Goal: Information Seeking & Learning: Learn about a topic

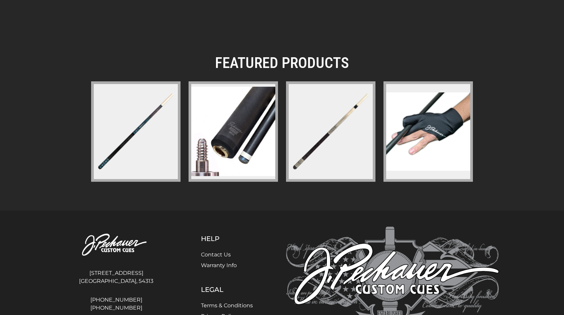
scroll to position [934, 0]
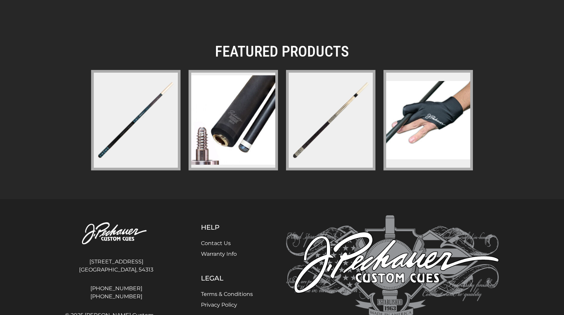
click at [146, 137] on figure at bounding box center [135, 120] width 89 height 101
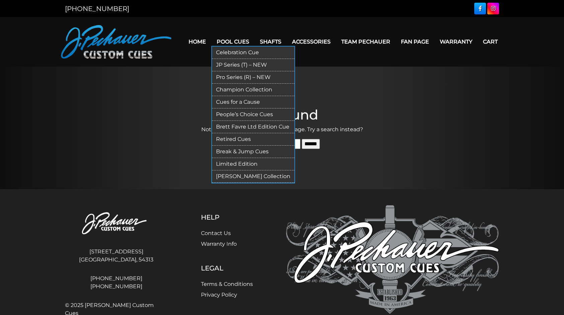
click at [241, 78] on link "Pro Series (R) – NEW" at bounding box center [253, 77] width 82 height 12
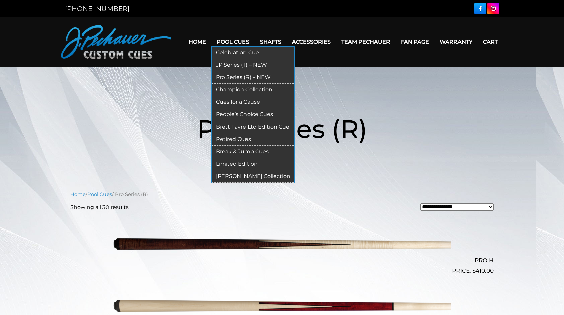
click at [243, 104] on link "Cues for a Cause" at bounding box center [253, 102] width 82 height 12
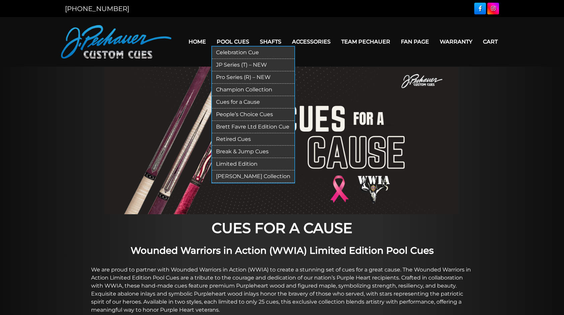
click at [253, 176] on link "[PERSON_NAME] Collection" at bounding box center [253, 177] width 82 height 12
click at [242, 126] on link "Brett Favre Ltd Edition Cue" at bounding box center [253, 127] width 82 height 12
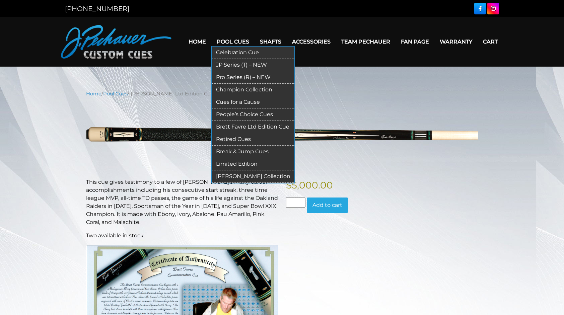
click at [240, 139] on link "Retired Cues" at bounding box center [253, 139] width 82 height 12
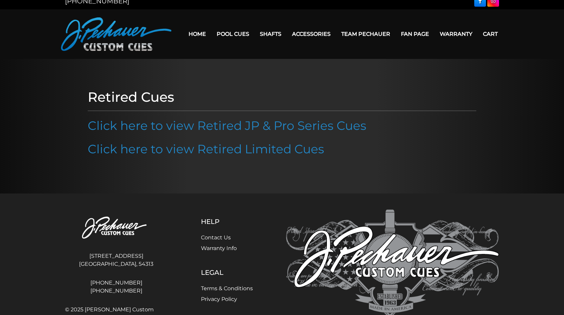
scroll to position [8, 0]
click at [187, 154] on link "Click here to view Retired Limited Cues" at bounding box center [206, 148] width 237 height 15
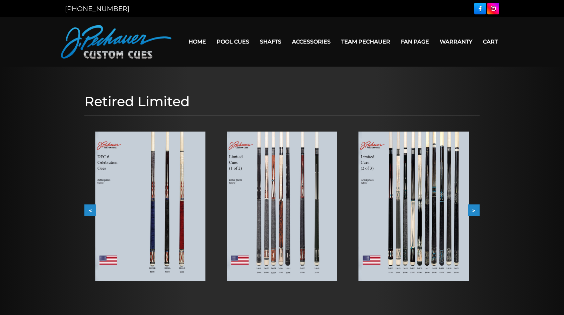
click at [477, 210] on button ">" at bounding box center [474, 210] width 12 height 12
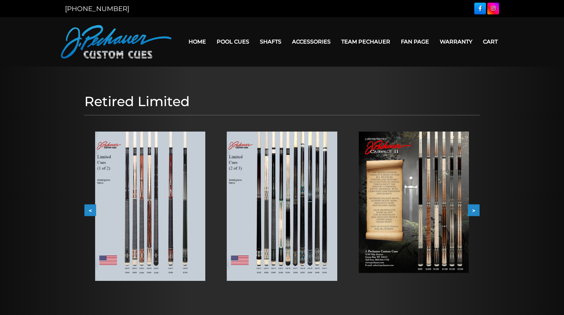
click at [477, 210] on button ">" at bounding box center [474, 210] width 12 height 12
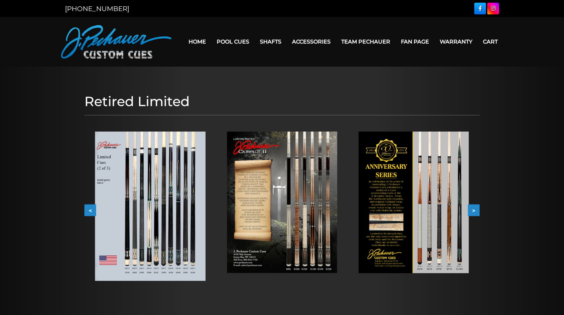
click at [477, 210] on button ">" at bounding box center [474, 210] width 12 height 12
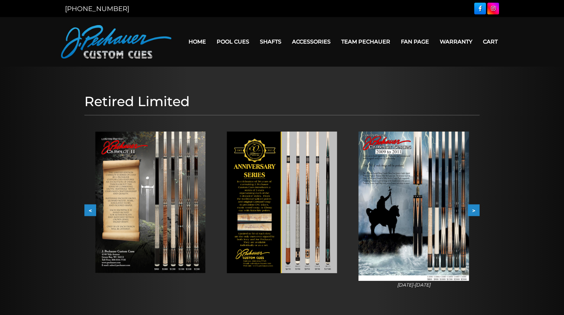
click at [477, 210] on button ">" at bounding box center [474, 210] width 12 height 12
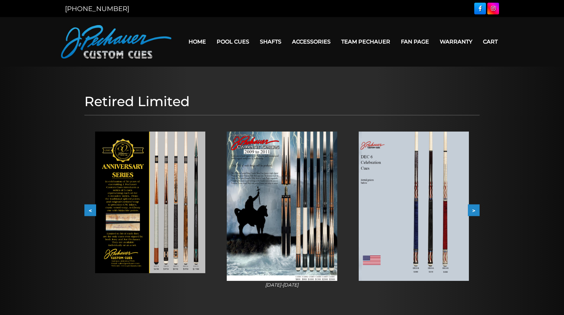
click at [477, 210] on button ">" at bounding box center [474, 210] width 12 height 12
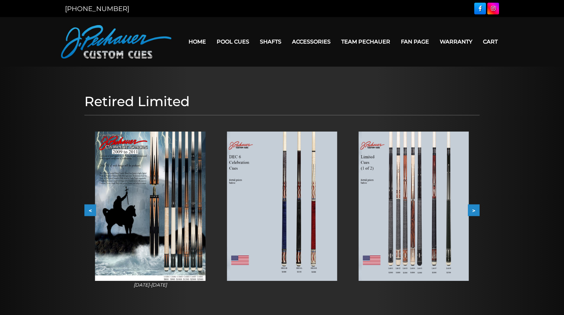
click at [477, 210] on button ">" at bounding box center [474, 210] width 12 height 12
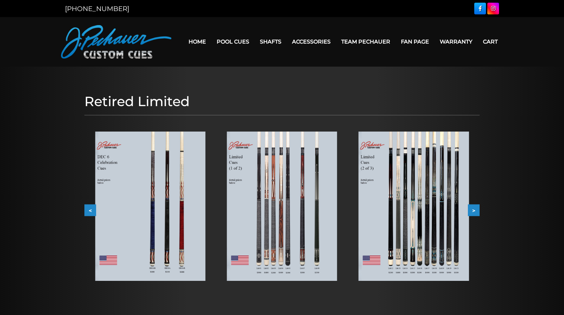
click at [477, 210] on button ">" at bounding box center [474, 210] width 12 height 12
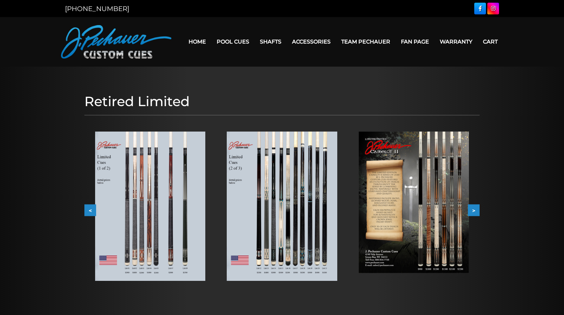
click at [477, 210] on button ">" at bounding box center [474, 210] width 12 height 12
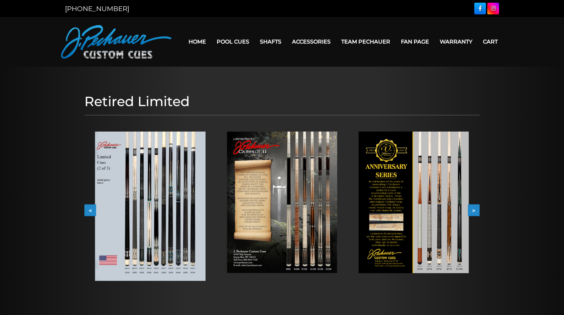
click at [477, 210] on button ">" at bounding box center [474, 210] width 12 height 12
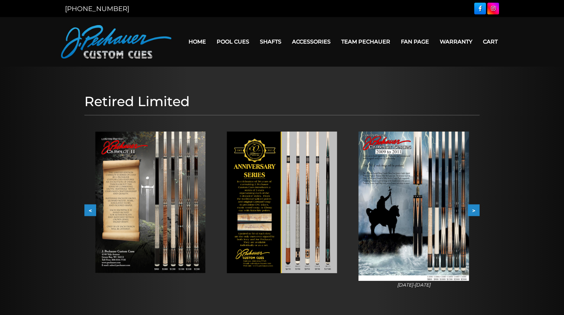
click at [477, 210] on button ">" at bounding box center [474, 210] width 12 height 12
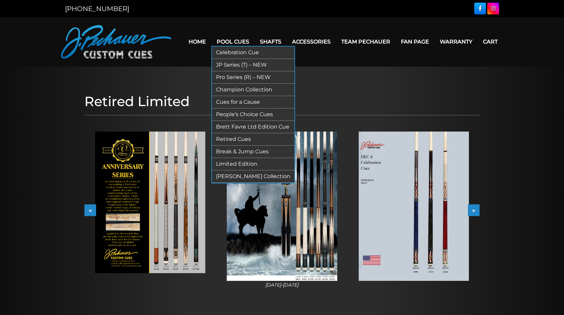
click at [237, 137] on link "Retired Cues" at bounding box center [253, 139] width 82 height 12
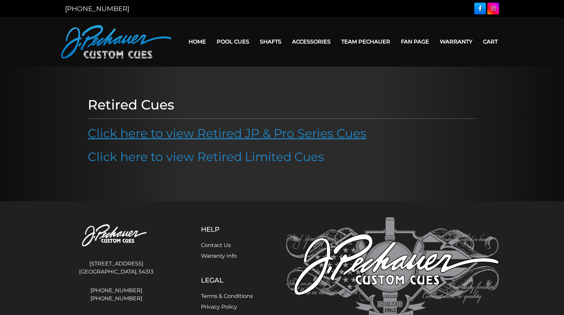
click at [222, 139] on link "Click here to view Retired JP & Pro Series Cues" at bounding box center [227, 133] width 279 height 15
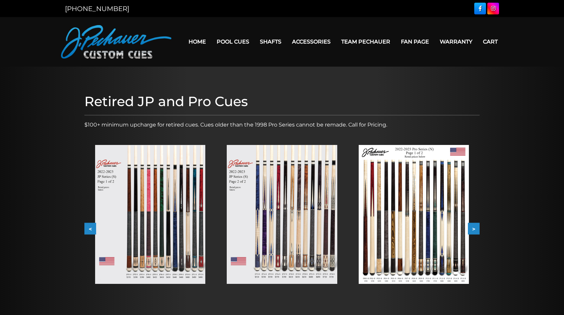
click at [474, 227] on button ">" at bounding box center [474, 229] width 12 height 12
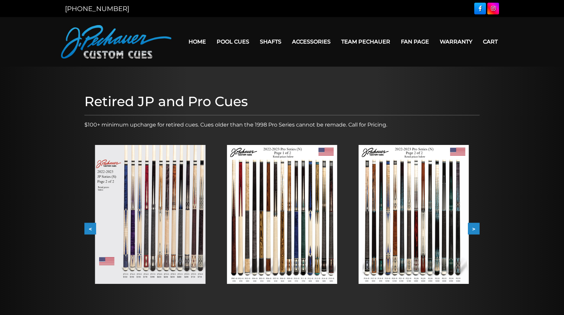
click at [474, 227] on button ">" at bounding box center [474, 229] width 12 height 12
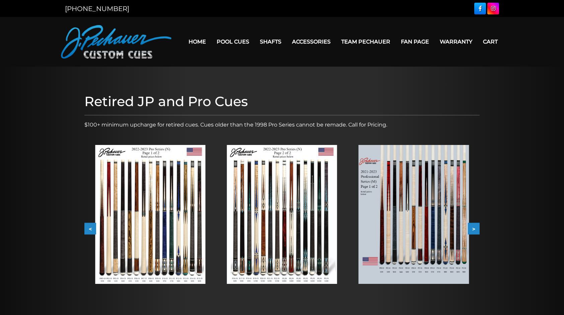
click at [263, 261] on img at bounding box center [282, 214] width 110 height 139
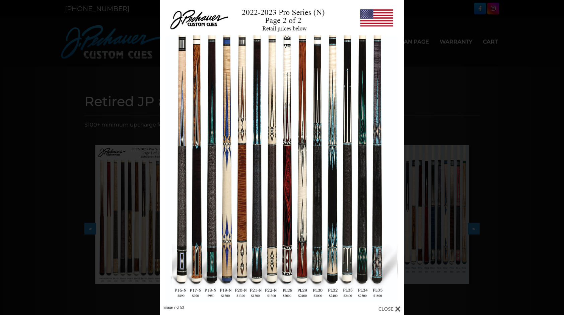
click at [263, 261] on link at bounding box center [215, 153] width 110 height 306
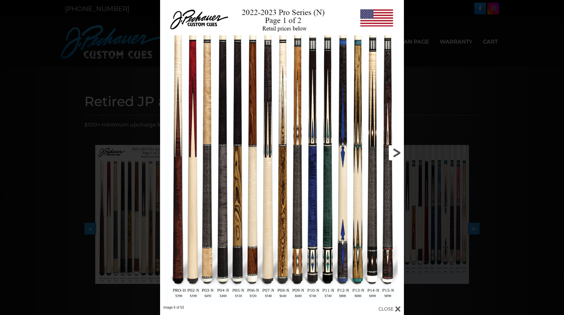
click at [400, 154] on link at bounding box center [349, 153] width 110 height 306
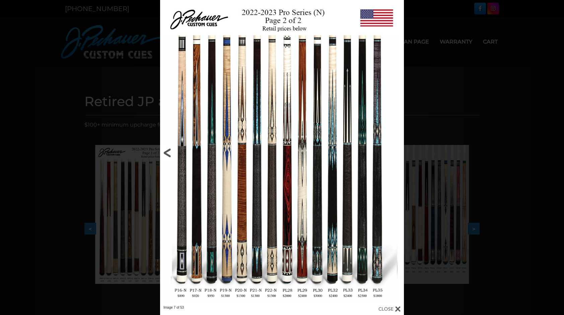
click at [244, 164] on link at bounding box center [215, 153] width 110 height 306
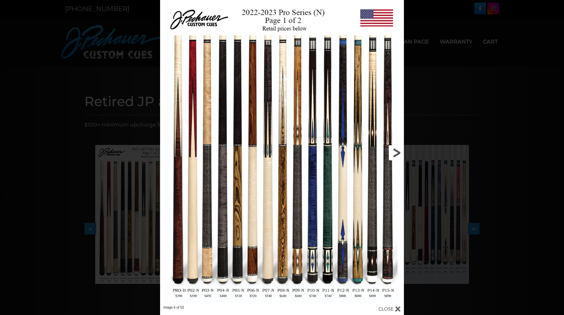
click at [396, 156] on link at bounding box center [349, 153] width 110 height 306
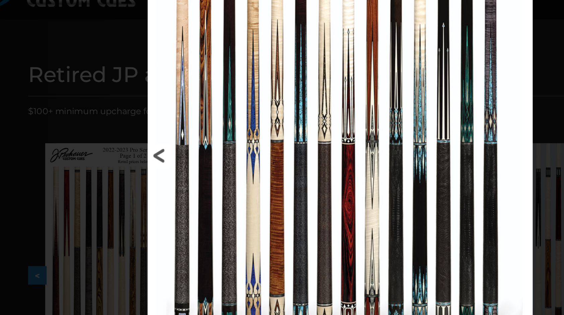
scroll to position [0, 0]
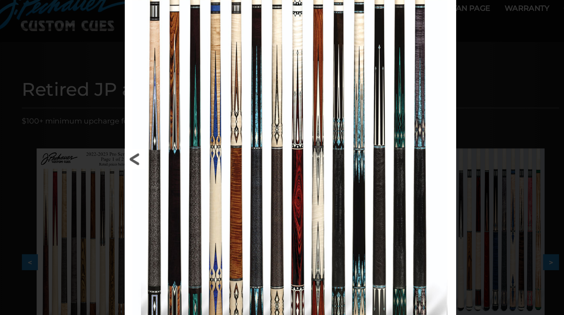
click at [396, 169] on link at bounding box center [349, 153] width 110 height 306
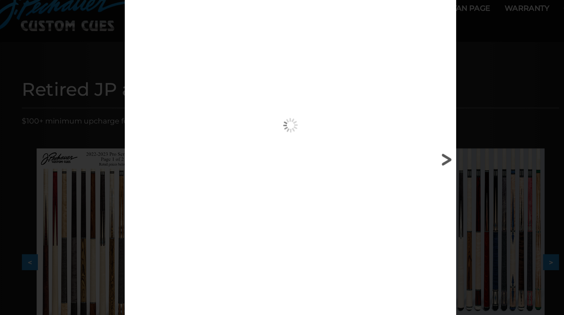
click at [398, 157] on link at bounding box center [349, 153] width 110 height 306
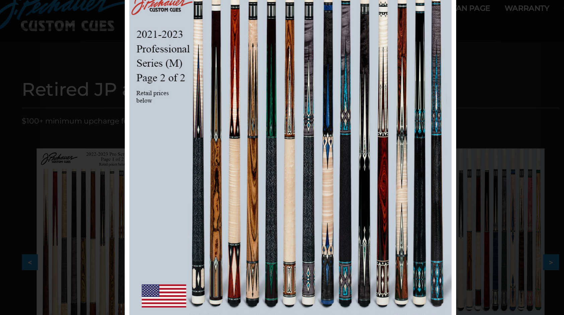
click at [156, 157] on div "Image 9 of 53" at bounding box center [282, 157] width 564 height 315
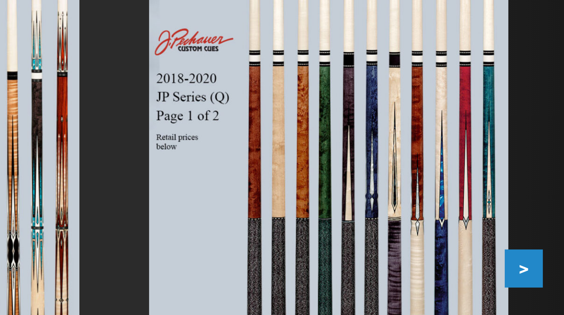
click at [475, 230] on button ">" at bounding box center [474, 229] width 12 height 12
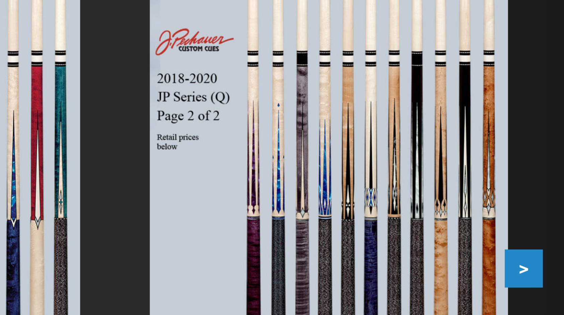
click at [476, 230] on button ">" at bounding box center [474, 229] width 12 height 12
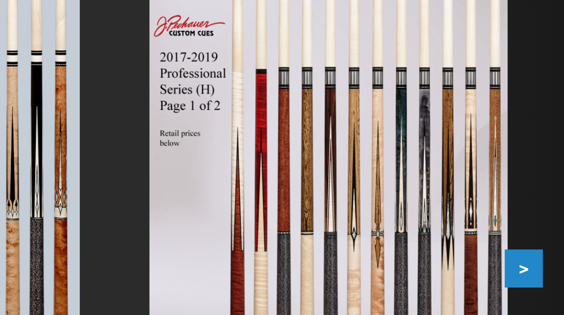
click at [474, 230] on button ">" at bounding box center [474, 229] width 12 height 12
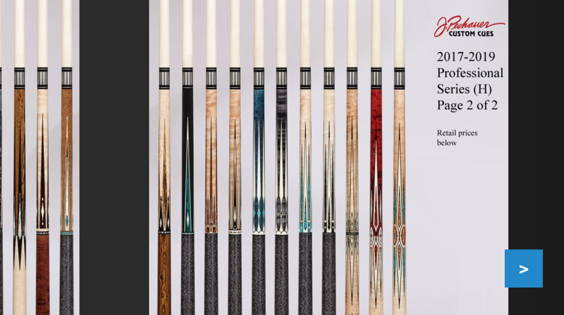
click at [474, 229] on button ">" at bounding box center [474, 229] width 12 height 12
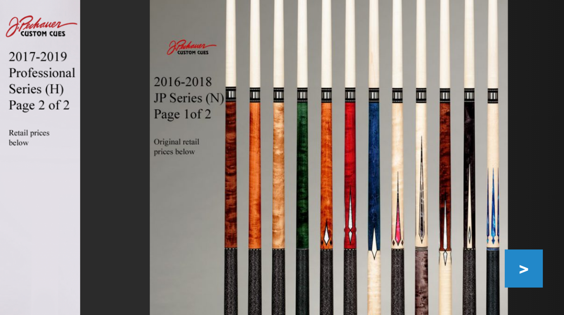
click at [474, 229] on button ">" at bounding box center [474, 229] width 12 height 12
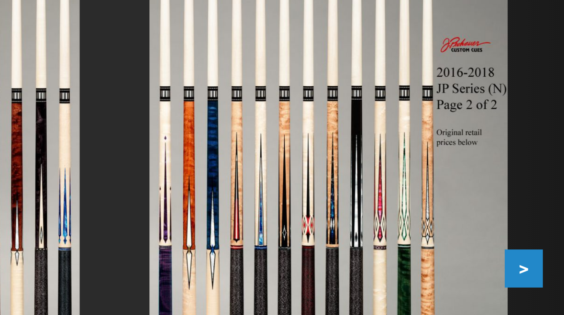
click at [474, 229] on button ">" at bounding box center [474, 229] width 12 height 12
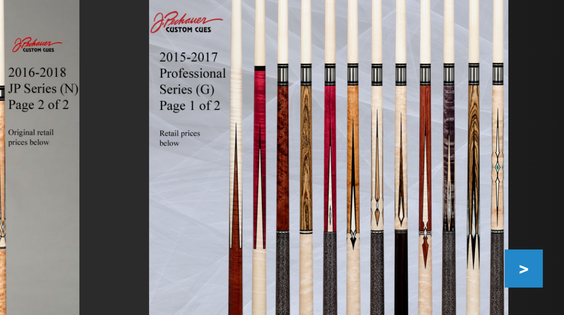
click at [475, 229] on button ">" at bounding box center [474, 229] width 12 height 12
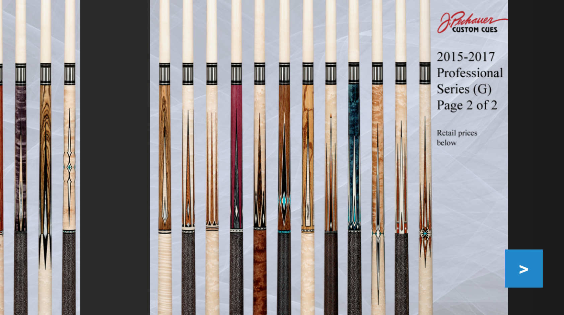
click at [477, 230] on button ">" at bounding box center [474, 229] width 12 height 12
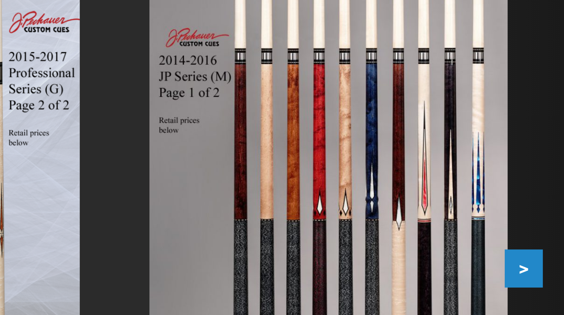
click at [477, 230] on button ">" at bounding box center [474, 229] width 12 height 12
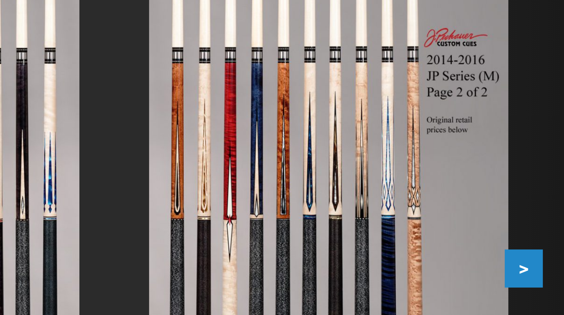
click at [474, 229] on button ">" at bounding box center [474, 229] width 12 height 12
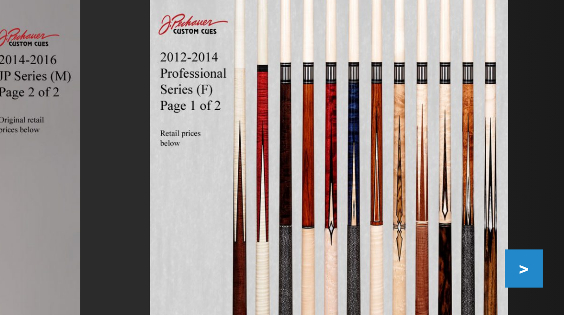
click at [477, 230] on button ">" at bounding box center [474, 229] width 12 height 12
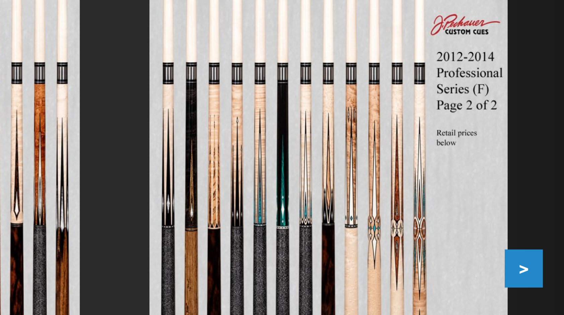
click at [476, 231] on button ">" at bounding box center [474, 229] width 12 height 12
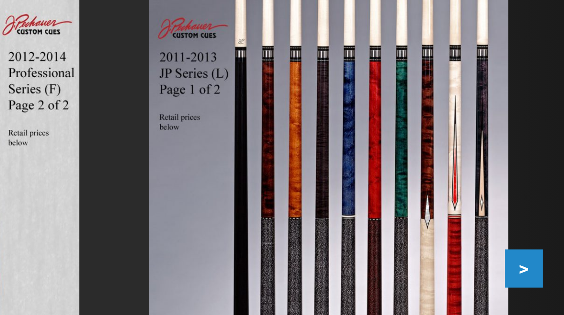
click at [476, 231] on button ">" at bounding box center [474, 229] width 12 height 12
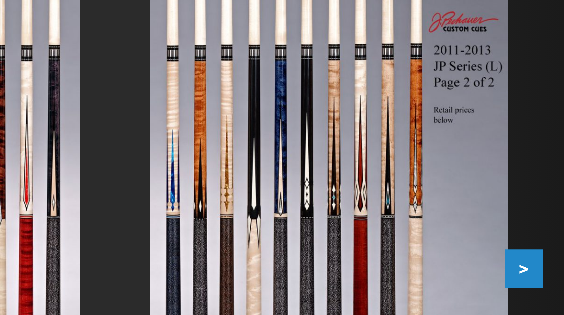
click at [474, 230] on button ">" at bounding box center [474, 229] width 12 height 12
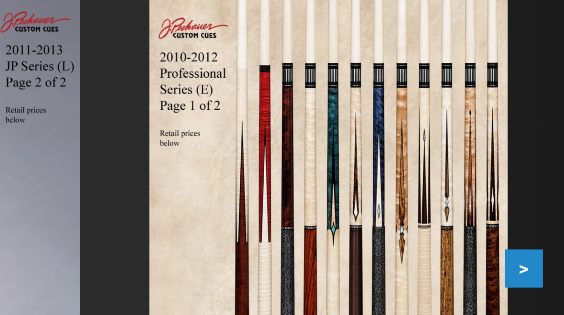
click at [476, 230] on button ">" at bounding box center [474, 229] width 12 height 12
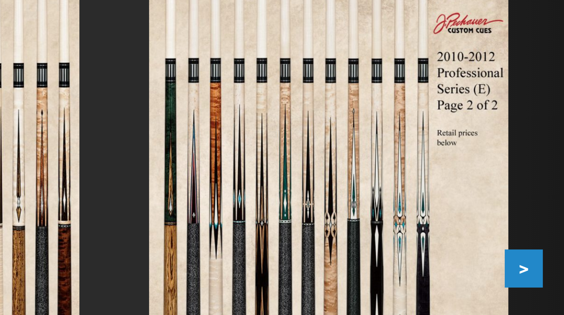
click at [476, 229] on button ">" at bounding box center [474, 229] width 12 height 12
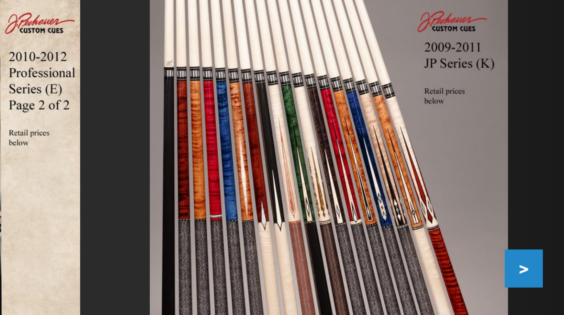
click at [475, 229] on button ">" at bounding box center [474, 229] width 12 height 12
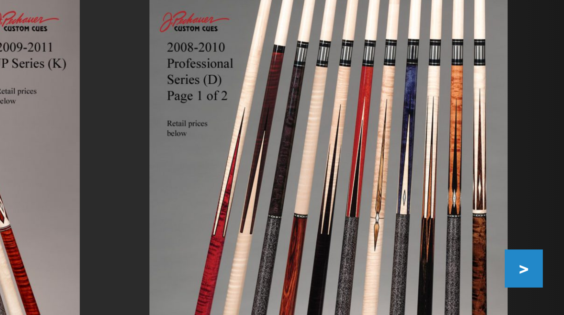
click at [477, 229] on button ">" at bounding box center [474, 229] width 12 height 12
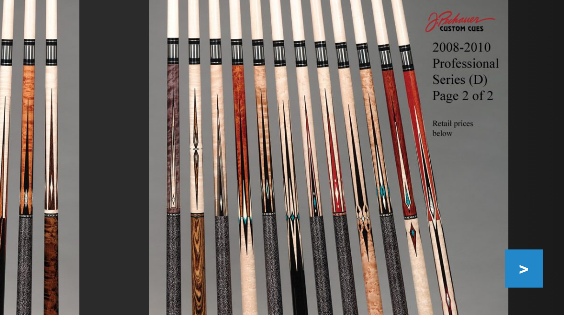
click at [476, 229] on button ">" at bounding box center [474, 229] width 12 height 12
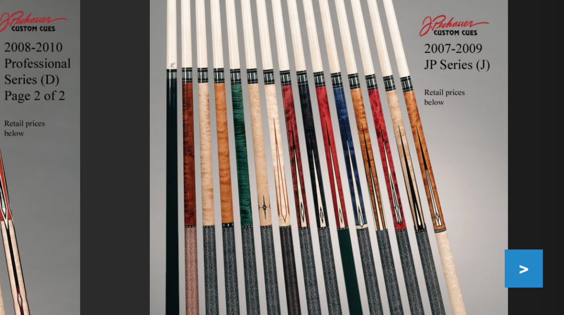
click at [476, 230] on button ">" at bounding box center [474, 229] width 12 height 12
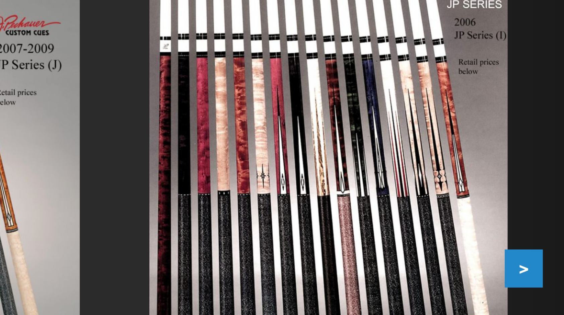
click at [476, 229] on button ">" at bounding box center [474, 229] width 12 height 12
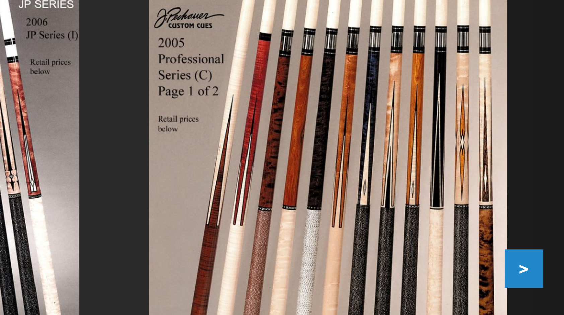
click at [477, 229] on button ">" at bounding box center [474, 229] width 12 height 12
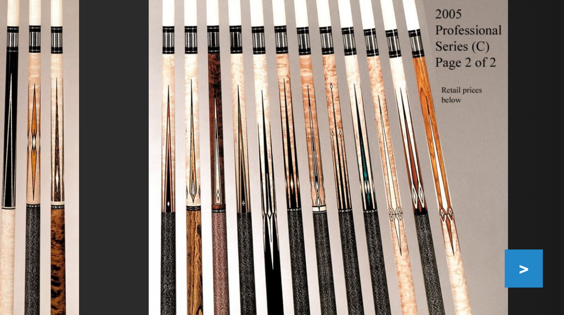
click at [473, 228] on button ">" at bounding box center [474, 229] width 12 height 12
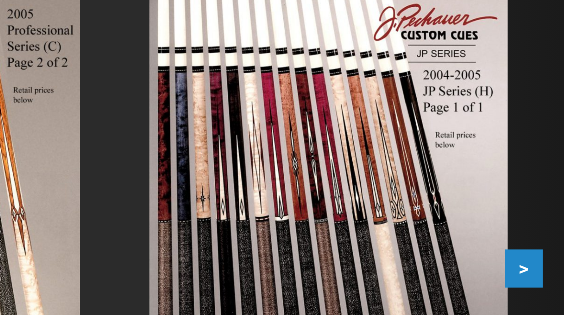
click at [474, 229] on button ">" at bounding box center [474, 229] width 12 height 12
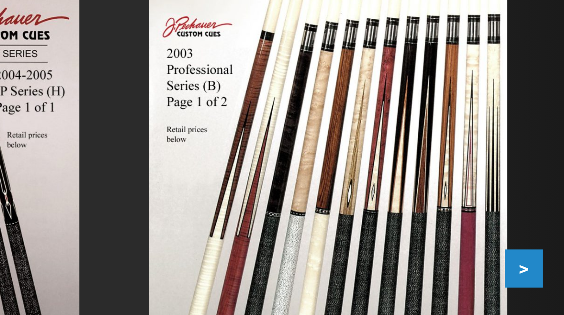
click at [475, 229] on button ">" at bounding box center [474, 229] width 12 height 12
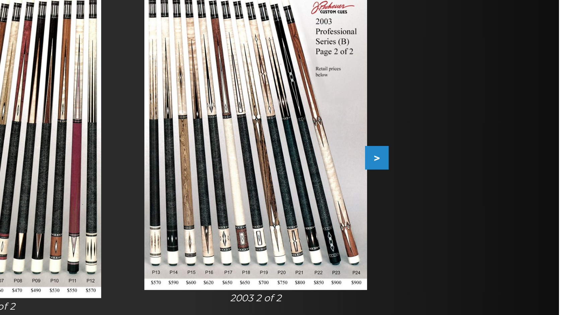
scroll to position [0, 0]
click at [515, 237] on div at bounding box center [282, 209] width 564 height 284
